Goal: Task Accomplishment & Management: Use online tool/utility

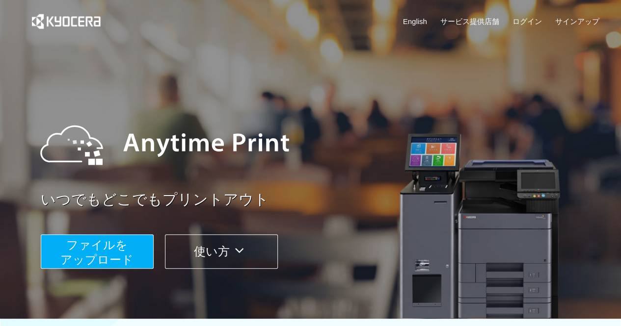
click at [104, 257] on span "ファイルを ​​アップロード" at bounding box center [96, 253] width 73 height 28
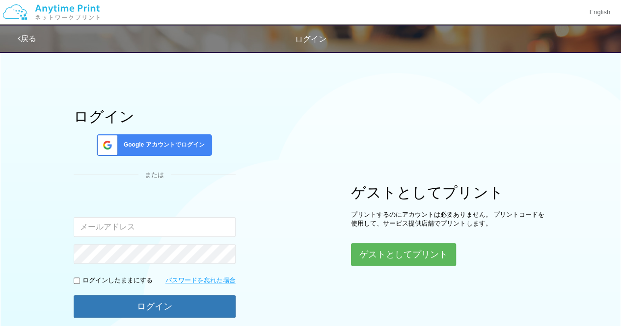
click at [134, 143] on span "Google アカウントでログイン" at bounding box center [162, 145] width 85 height 8
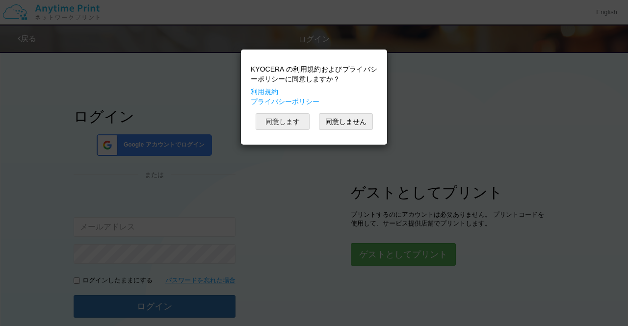
click at [284, 120] on button "同意します" at bounding box center [283, 121] width 54 height 17
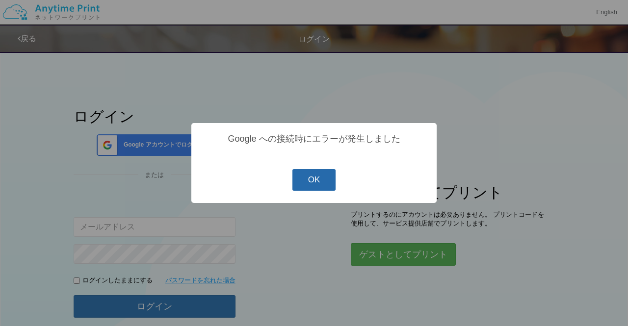
click at [314, 184] on button "OK" at bounding box center [315, 180] width 44 height 22
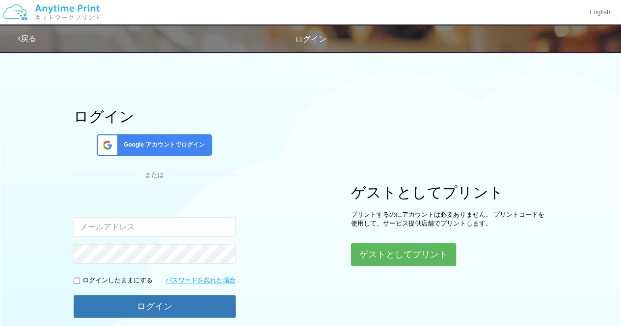
click at [153, 141] on span "Google アカウントでログイン" at bounding box center [162, 145] width 85 height 8
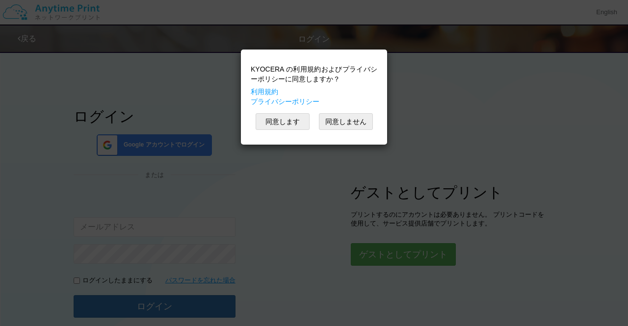
click at [430, 131] on div "KYOCERA の利用規約およびプライバシーポリシーに同意しますか？ 利用規約 プライバシーポリシー 同意します 同意しません" at bounding box center [314, 163] width 628 height 326
click at [288, 129] on button "同意します" at bounding box center [283, 121] width 54 height 17
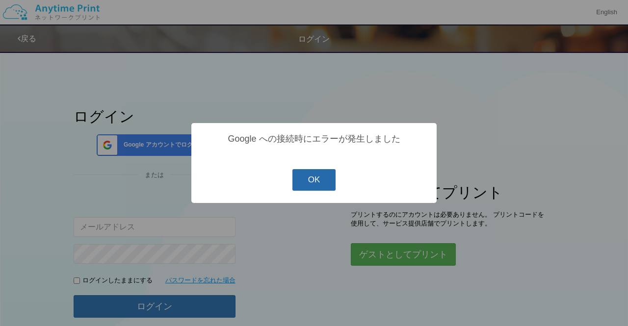
click at [319, 177] on button "OK" at bounding box center [315, 180] width 44 height 22
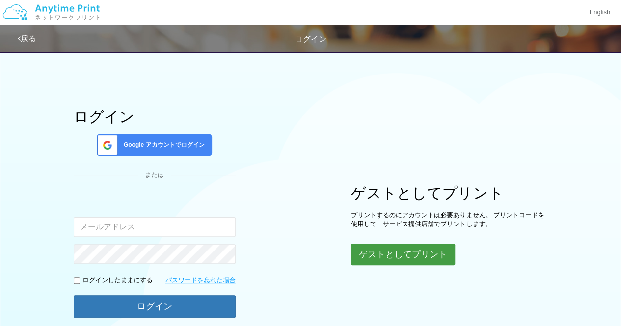
click at [397, 253] on button "ゲストとしてプリント" at bounding box center [403, 255] width 104 height 22
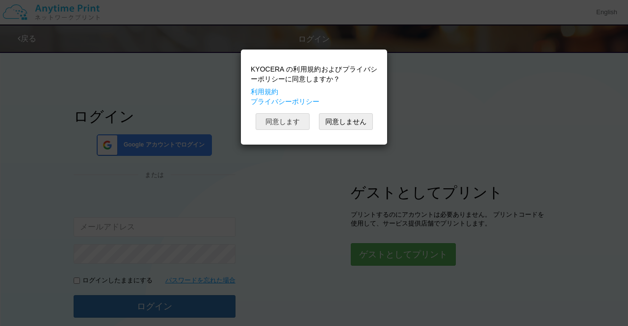
click at [279, 122] on button "同意します" at bounding box center [283, 121] width 54 height 17
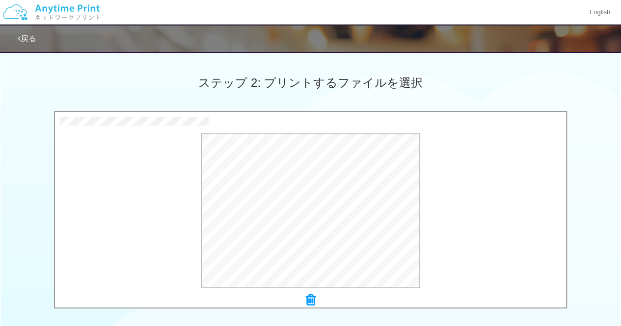
scroll to position [417, 0]
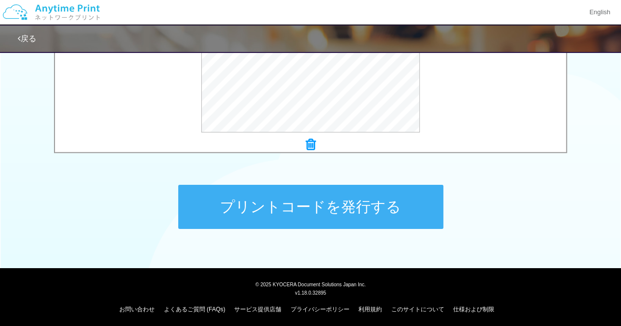
click at [334, 200] on button "プリントコードを発行する" at bounding box center [310, 207] width 265 height 44
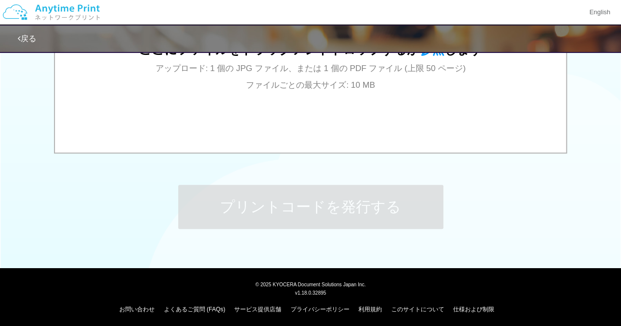
scroll to position [0, 0]
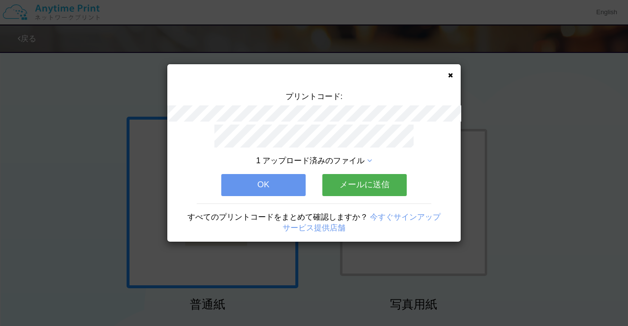
click at [282, 174] on button "OK" at bounding box center [263, 185] width 84 height 22
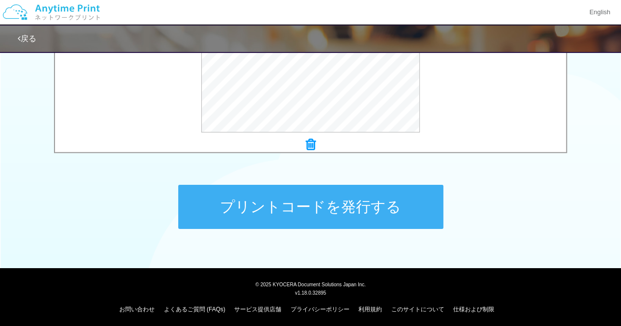
scroll to position [338, 0]
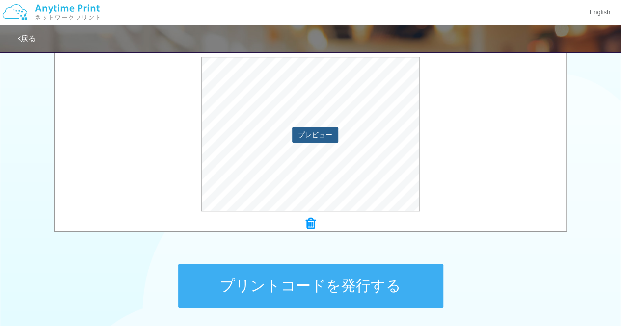
click at [326, 137] on button "プレビュー" at bounding box center [315, 135] width 46 height 16
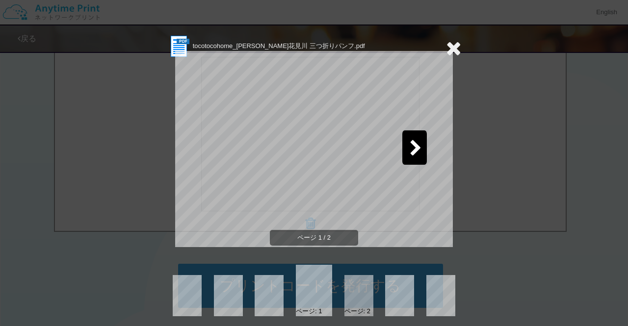
click at [421, 161] on div at bounding box center [414, 148] width 25 height 34
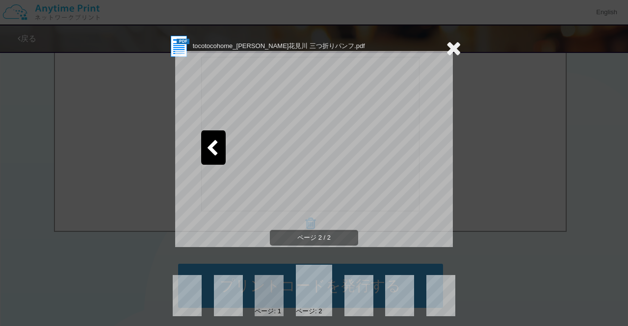
click at [454, 51] on icon at bounding box center [453, 48] width 15 height 20
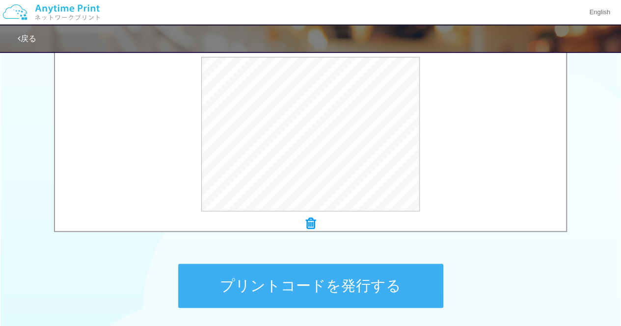
click at [328, 280] on button "プリントコードを発行する" at bounding box center [310, 286] width 265 height 44
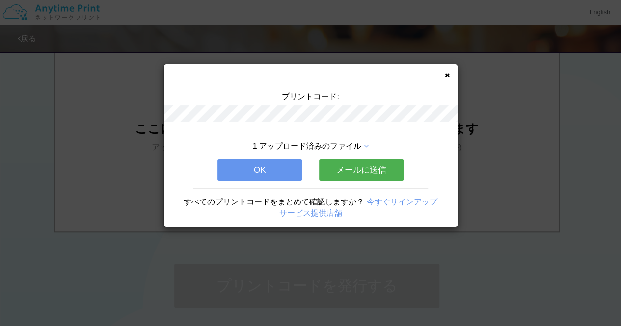
scroll to position [0, 0]
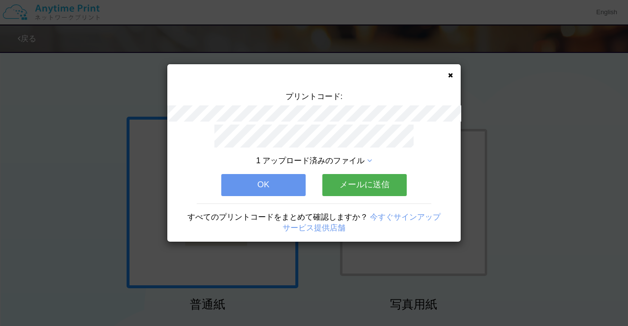
click at [450, 76] on icon at bounding box center [450, 75] width 5 height 6
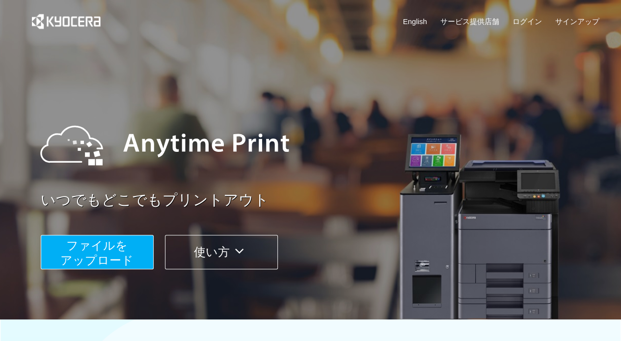
click at [114, 247] on span "ファイルを ​​アップロード" at bounding box center [96, 253] width 73 height 28
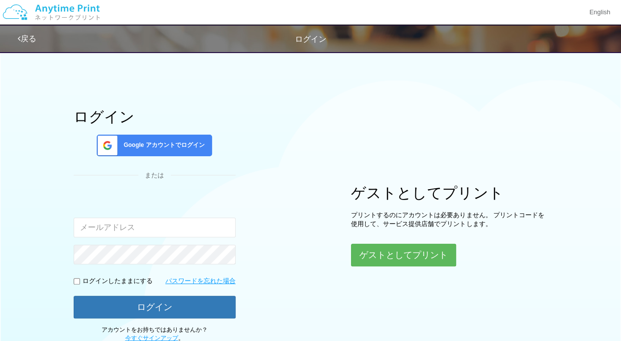
click at [186, 133] on div "ログイン Google アカウントでログイン または 入力されたメールアドレスまたはパスワードが正しくありません。 ログインしたままにする パスワードを忘れた…" at bounding box center [155, 225] width 162 height 234
click at [189, 141] on span "Google アカウントでログイン" at bounding box center [162, 145] width 85 height 8
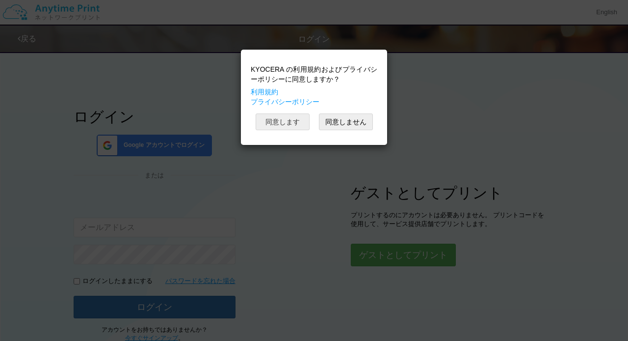
click at [286, 125] on button "同意します" at bounding box center [283, 121] width 54 height 17
